Goal: Transaction & Acquisition: Purchase product/service

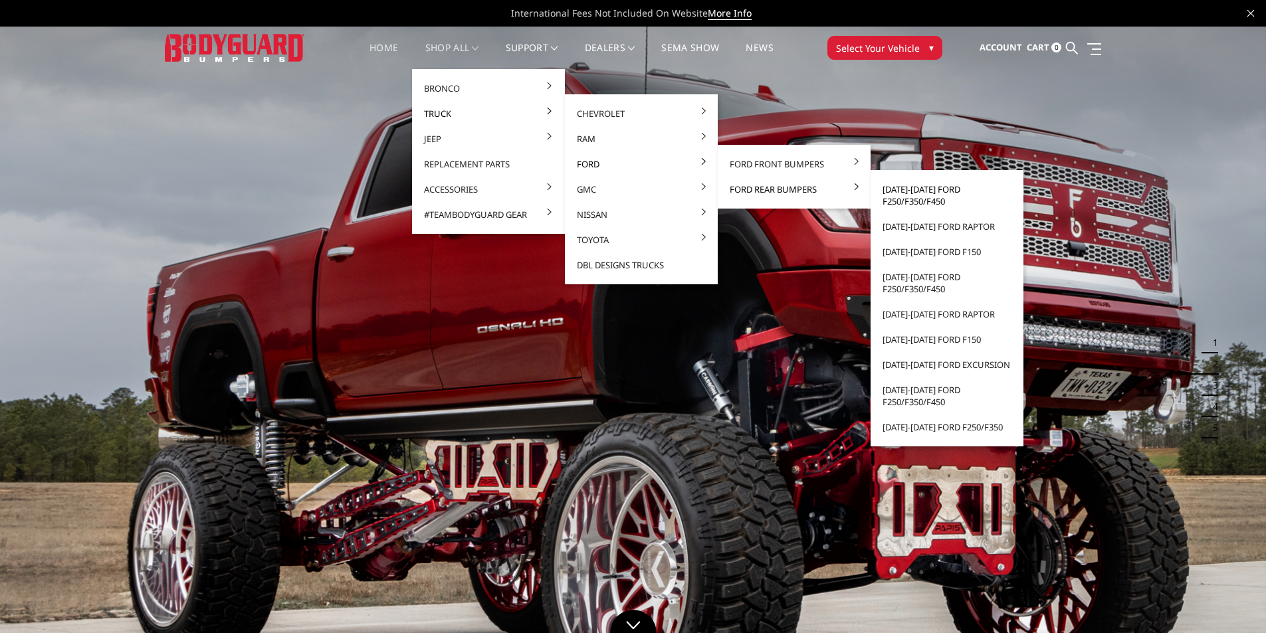
click at [911, 197] on link "[DATE]-[DATE] Ford F250/F350/F450" at bounding box center [947, 195] width 142 height 37
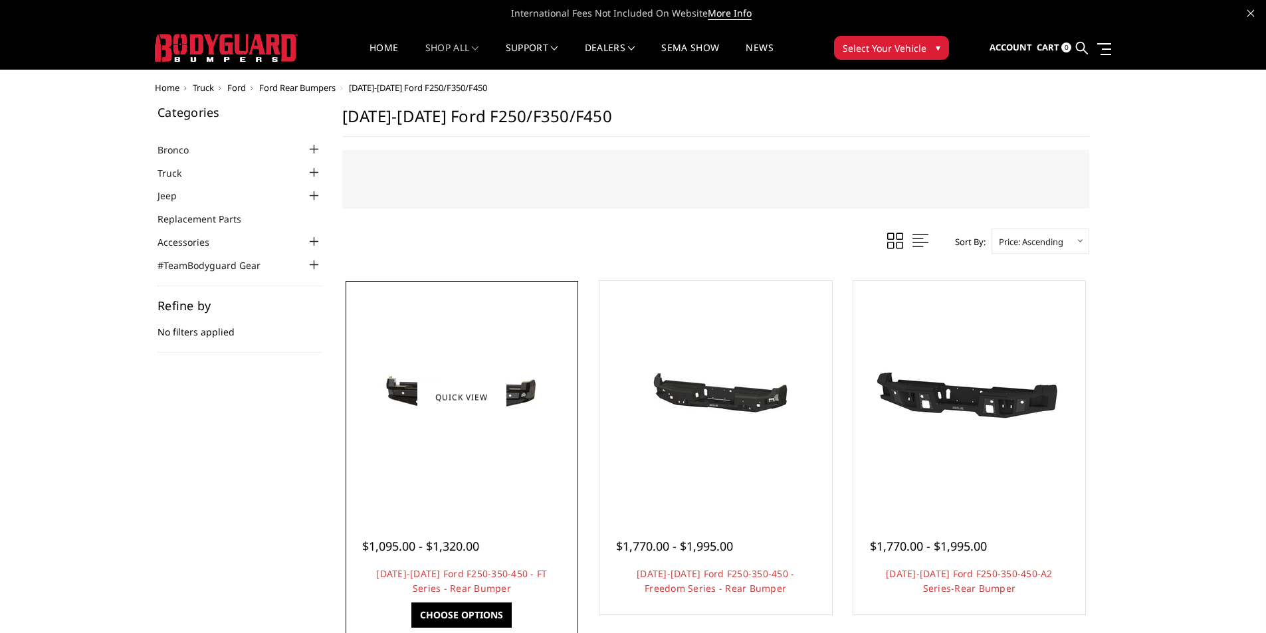
click at [445, 440] on img at bounding box center [461, 397] width 213 height 101
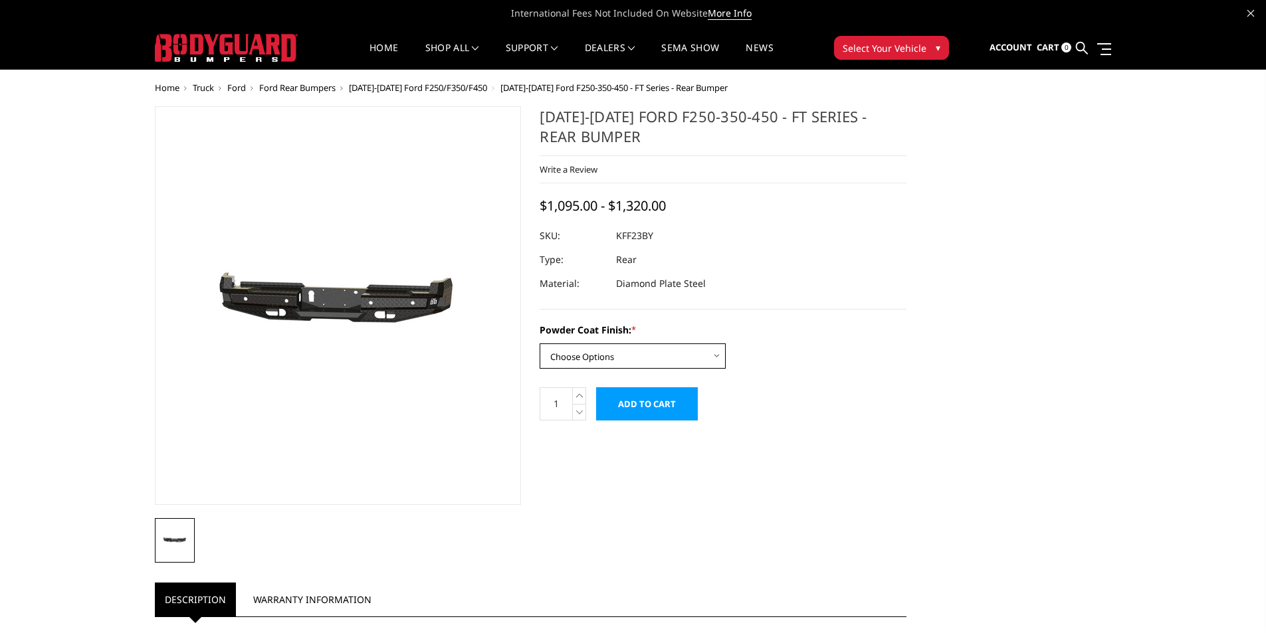
click at [607, 354] on select "Choose Options Bare Metal Gloss Black Powder Coat Textured Black Powder Coat" at bounding box center [633, 356] width 186 height 25
select select "3420"
click at [540, 344] on select "Choose Options Bare Metal Gloss Black Powder Coat Textured Black Powder Coat" at bounding box center [633, 356] width 186 height 25
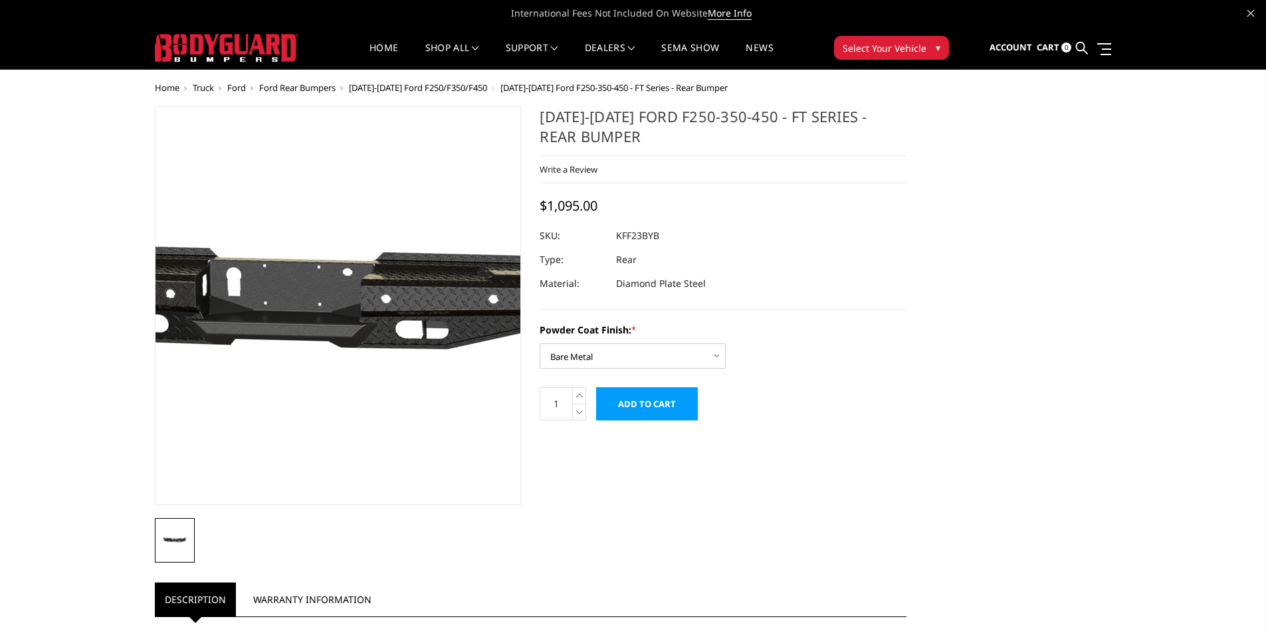
click at [366, 329] on img at bounding box center [301, 306] width 851 height 405
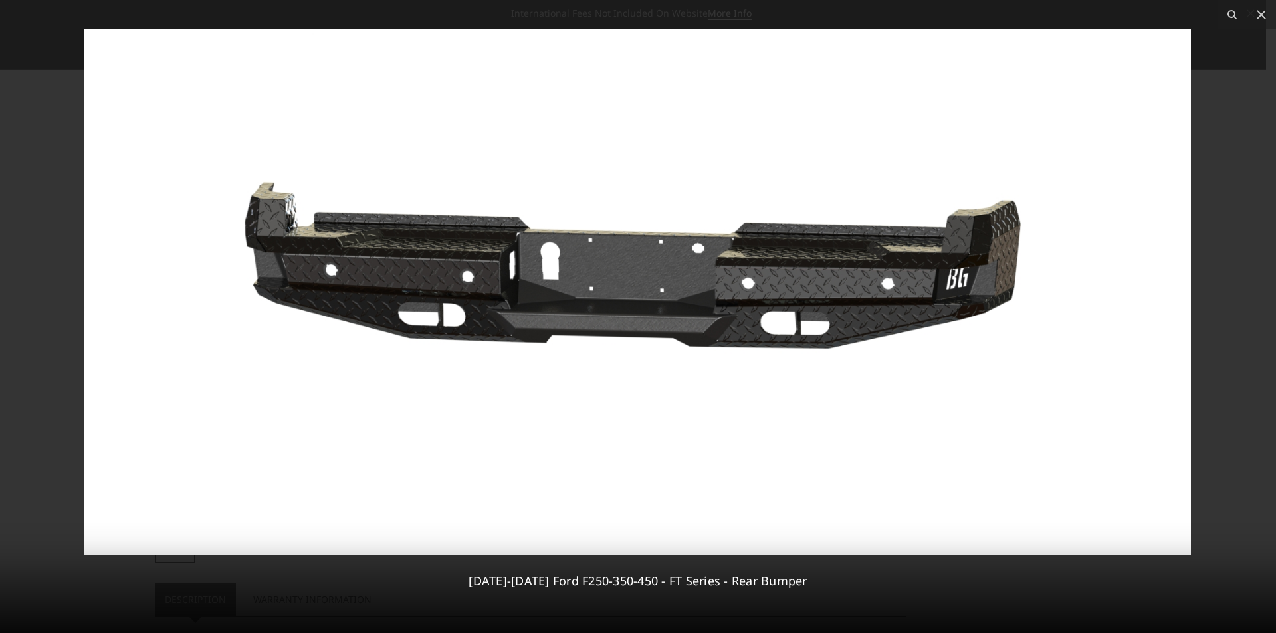
click at [11, 69] on div at bounding box center [638, 316] width 1276 height 633
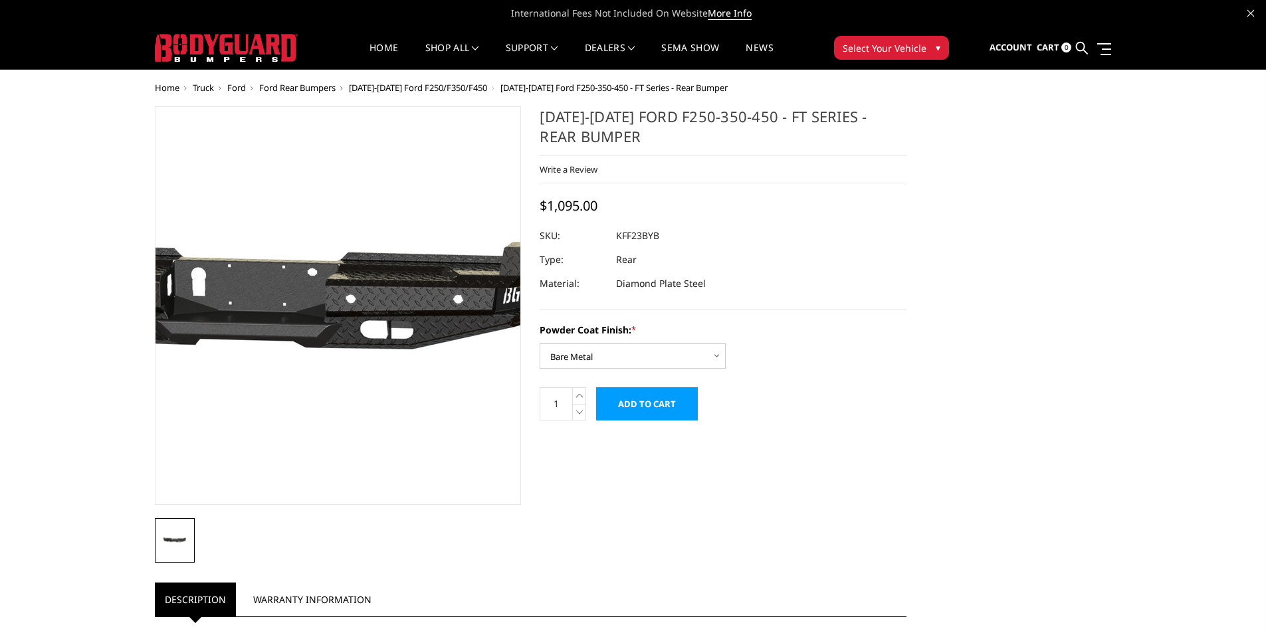
click at [393, 298] on img at bounding box center [266, 306] width 851 height 405
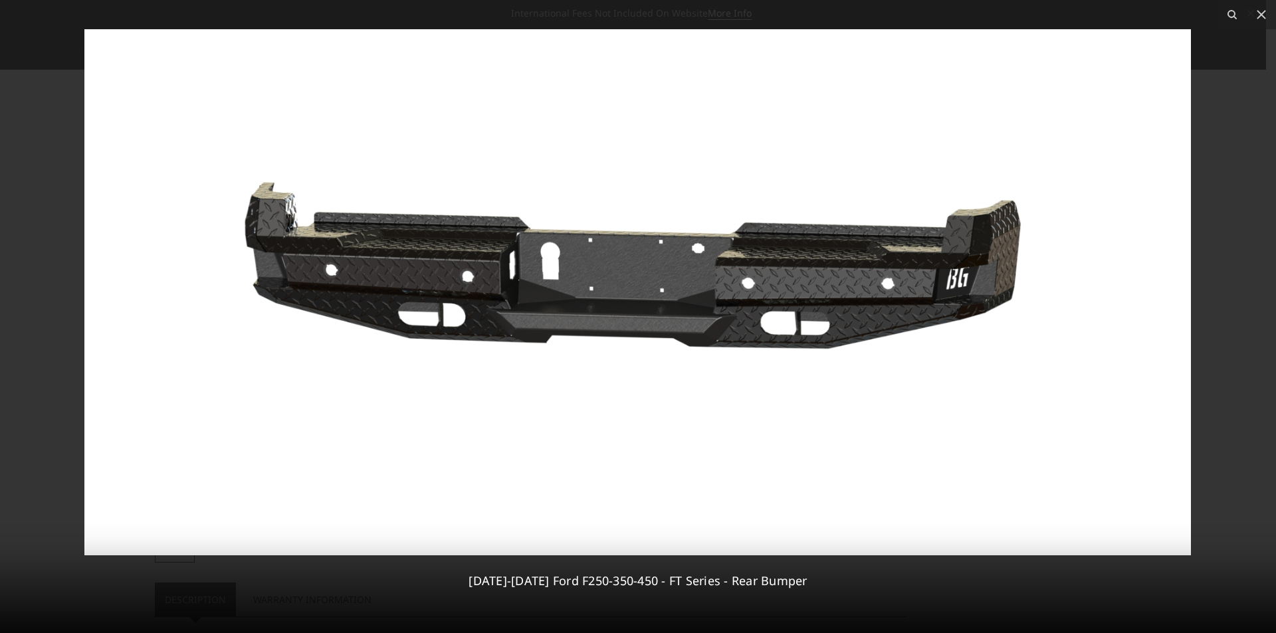
click at [42, 130] on div at bounding box center [638, 316] width 1276 height 633
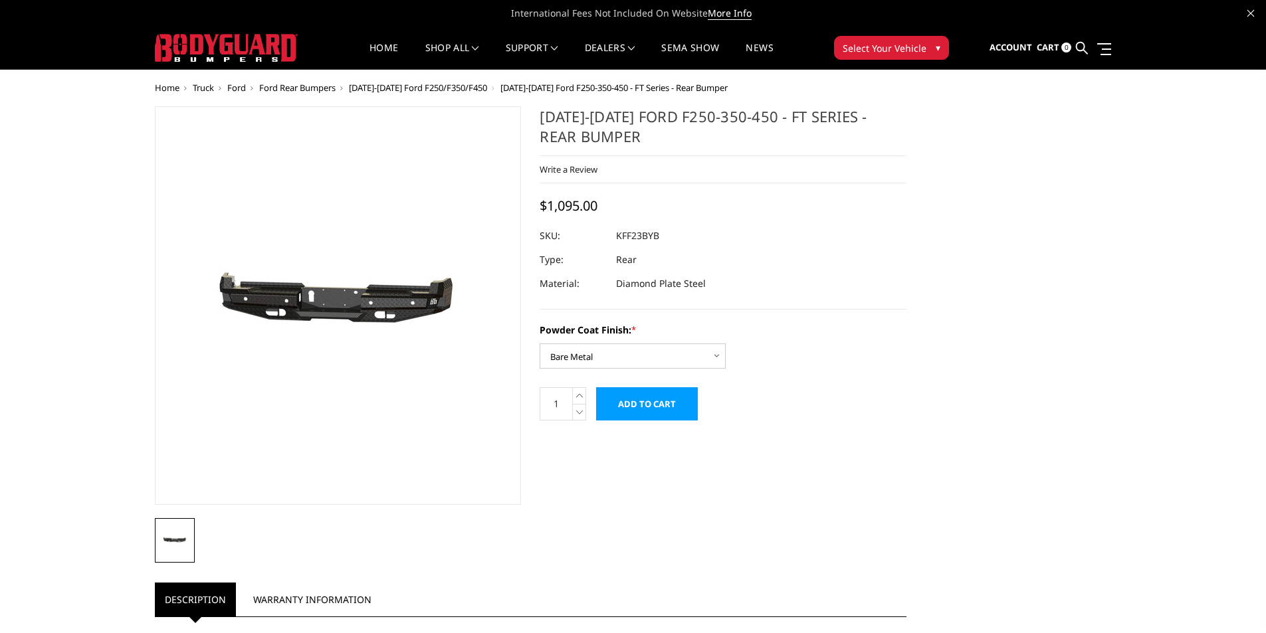
click at [827, 133] on h1 "2023-2025 Ford F250-350-450 - FT Series - Rear Bumper" at bounding box center [723, 131] width 367 height 50
click at [744, 237] on div at bounding box center [723, 236] width 367 height 24
